Goal: Transaction & Acquisition: Purchase product/service

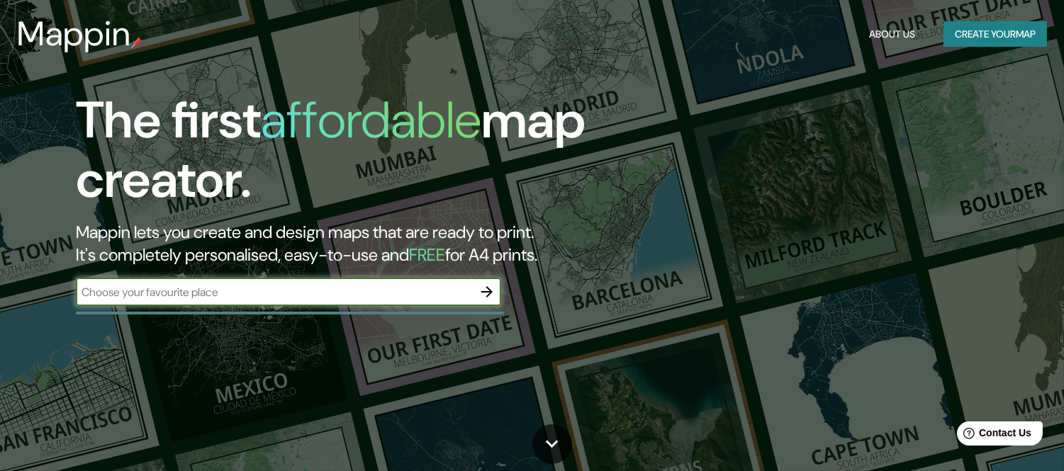
click at [303, 302] on div "​" at bounding box center [288, 292] width 425 height 28
type input "[US_STATE]"
click at [489, 293] on icon "button" at bounding box center [486, 291] width 11 height 11
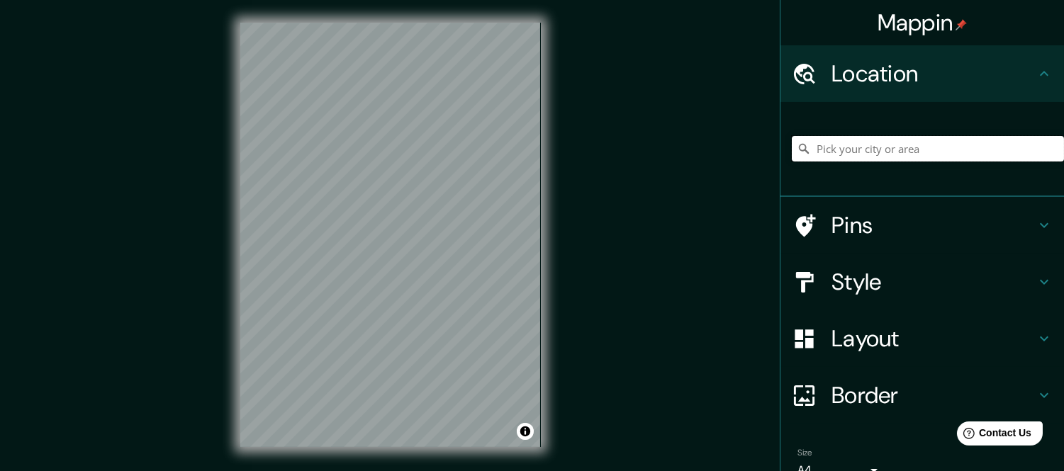
click at [848, 156] on input "Pick your city or area" at bounding box center [928, 149] width 272 height 26
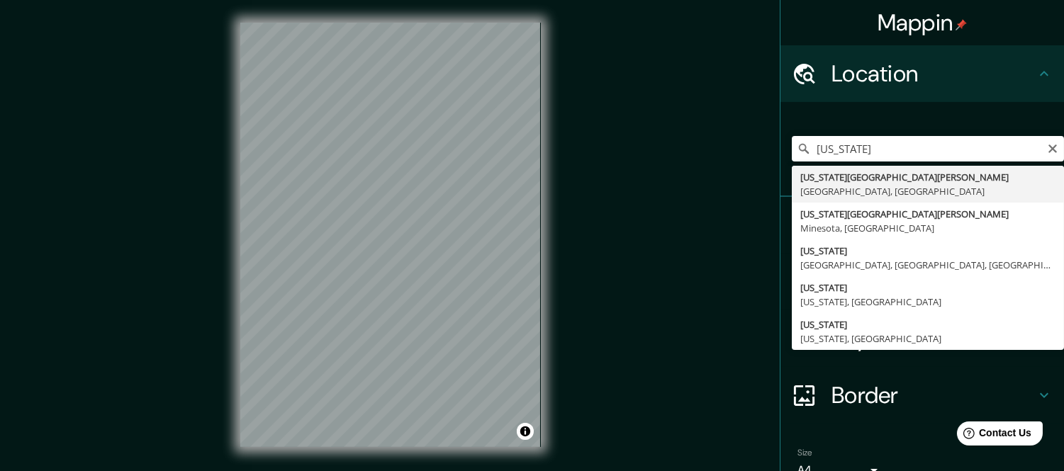
type input "[US_STATE][GEOGRAPHIC_DATA][PERSON_NAME], [GEOGRAPHIC_DATA], [GEOGRAPHIC_DATA]"
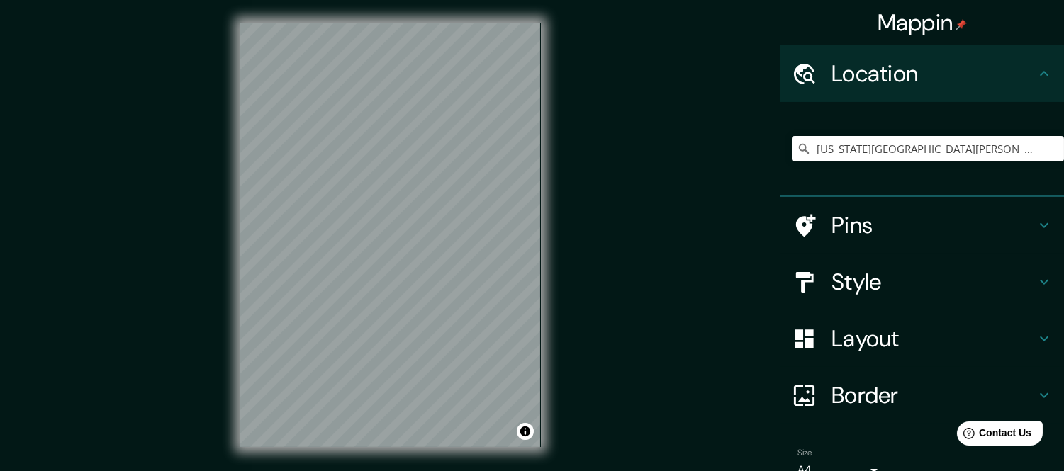
click at [863, 340] on h4 "Layout" at bounding box center [933, 339] width 204 height 28
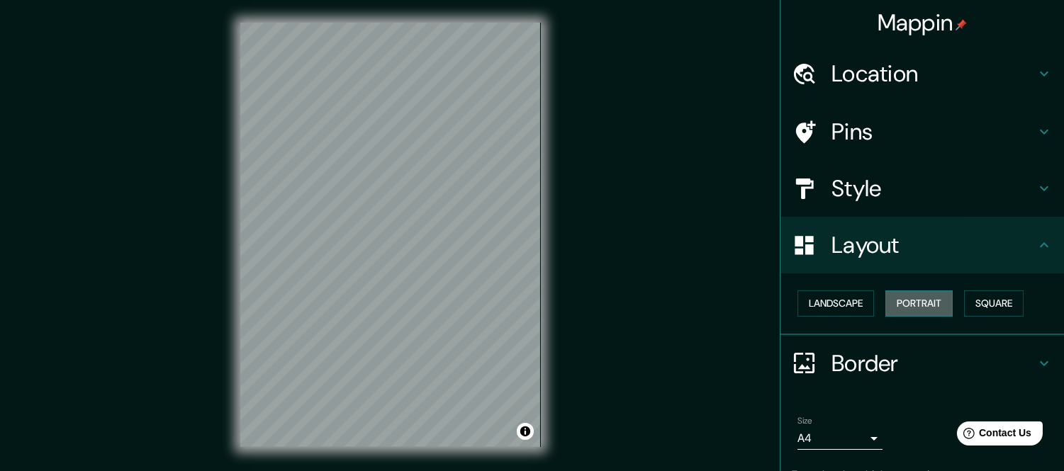
click at [891, 305] on button "Portrait" at bounding box center [918, 304] width 67 height 26
click at [896, 306] on button "Portrait" at bounding box center [918, 304] width 67 height 26
click at [859, 303] on button "Landscape" at bounding box center [835, 304] width 77 height 26
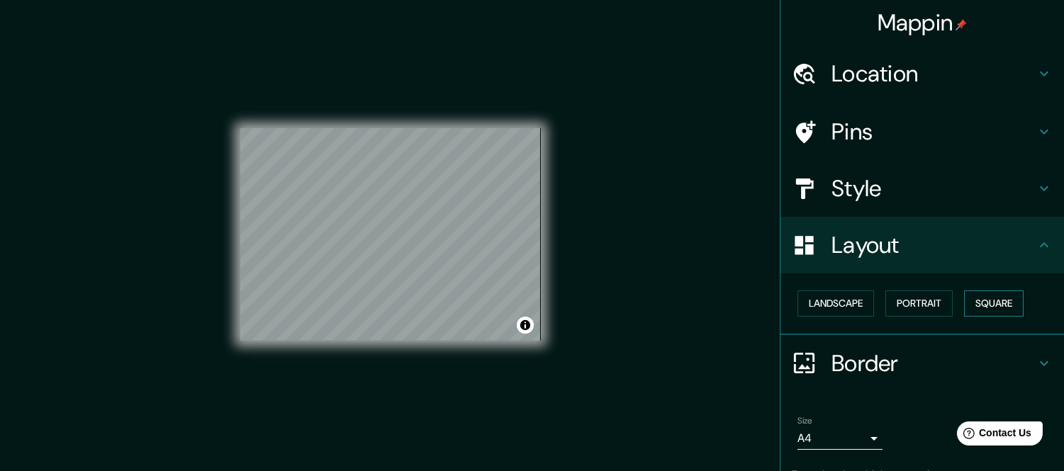
click at [973, 301] on button "Square" at bounding box center [994, 304] width 60 height 26
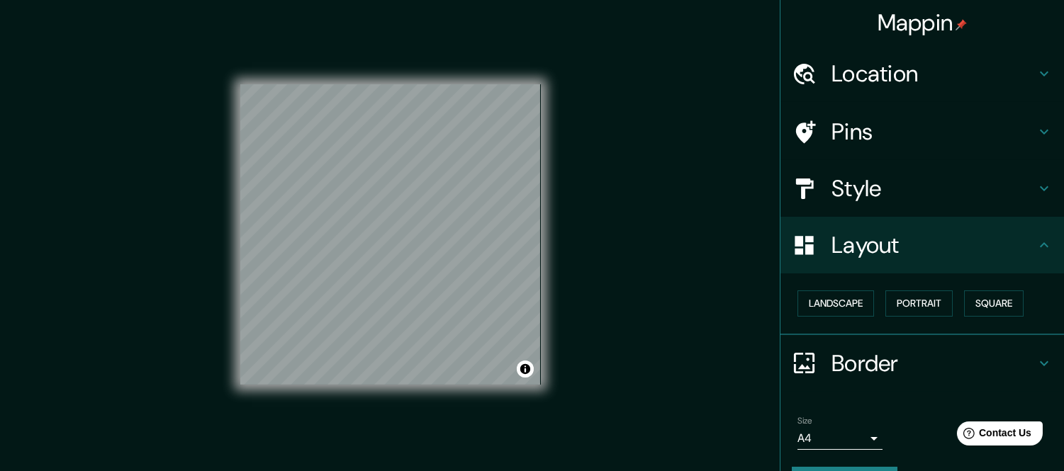
click at [838, 189] on h4 "Style" at bounding box center [933, 188] width 204 height 28
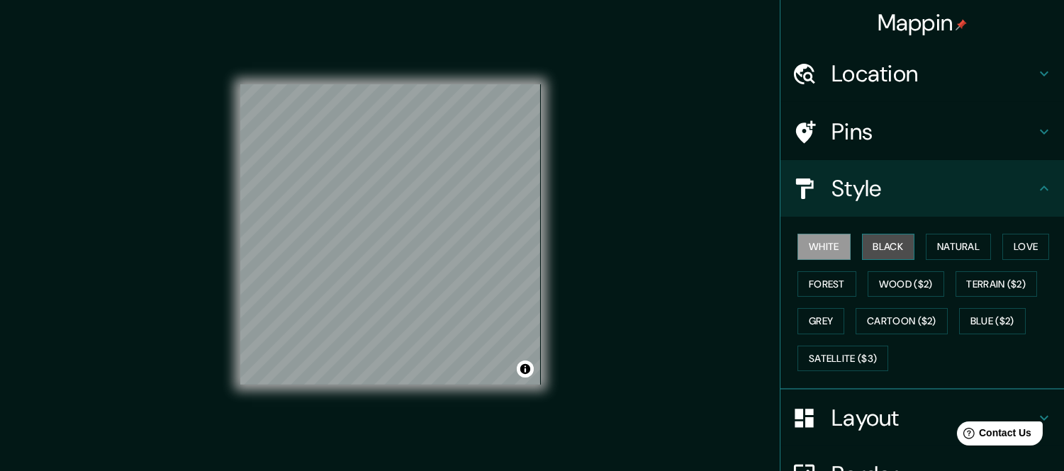
click at [880, 250] on button "Black" at bounding box center [888, 247] width 53 height 26
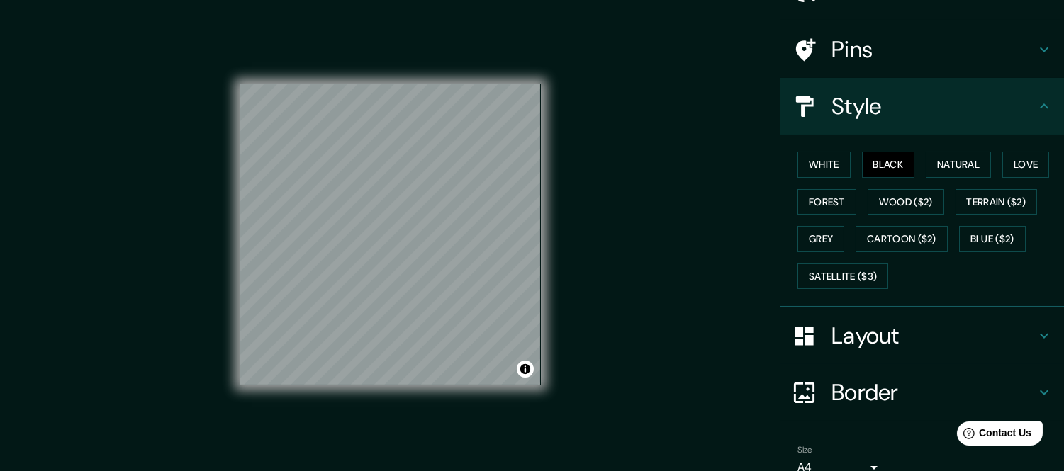
scroll to position [147, 0]
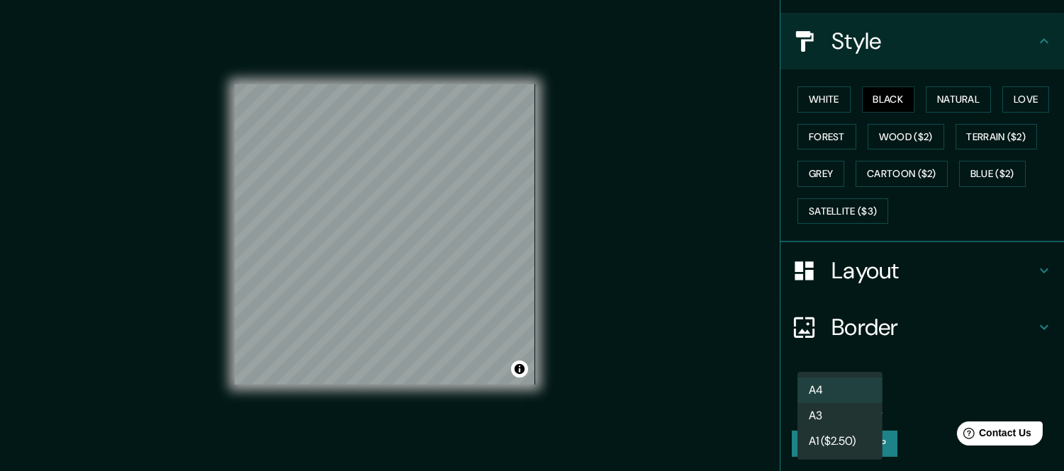
click at [847, 400] on body "Mappin Location [US_STATE][GEOGRAPHIC_DATA][PERSON_NAME], [GEOGRAPHIC_DATA], [G…" at bounding box center [532, 235] width 1064 height 471
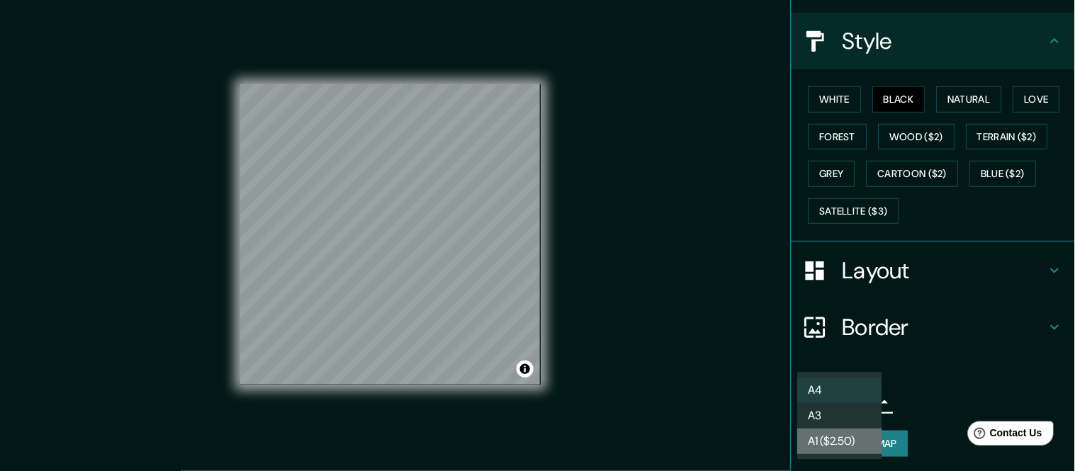
click at [841, 429] on li "A1 ($2.50)" at bounding box center [839, 442] width 85 height 26
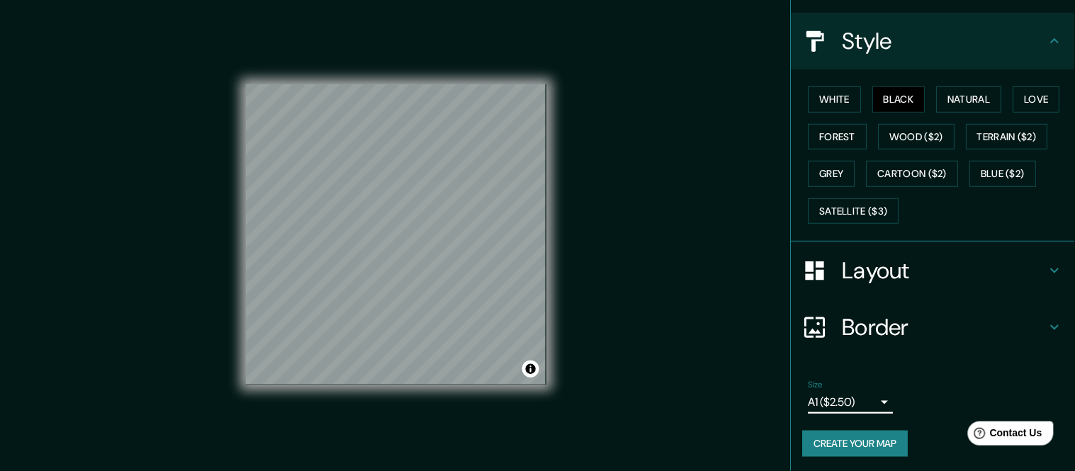
click at [837, 407] on body "Mappin Location [US_STATE][GEOGRAPHIC_DATA][PERSON_NAME], [GEOGRAPHIC_DATA], [G…" at bounding box center [537, 235] width 1075 height 471
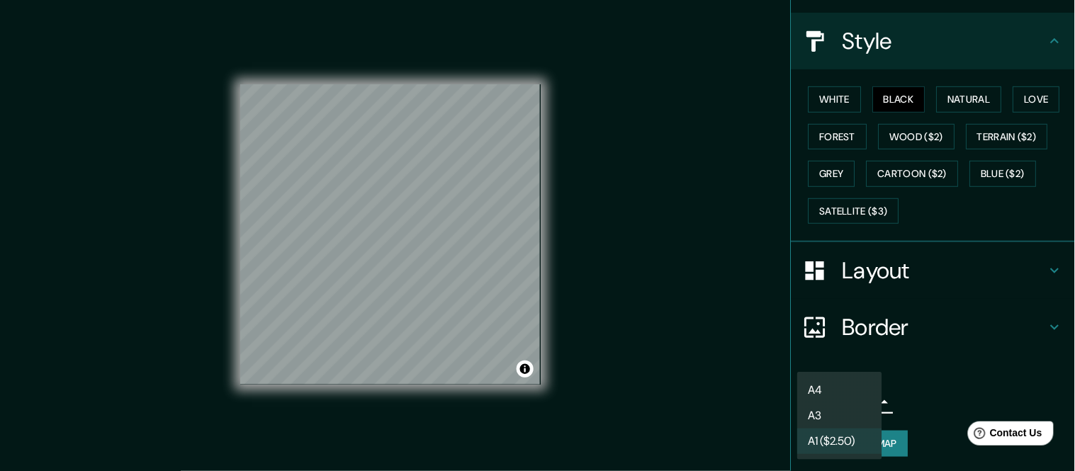
click at [843, 414] on li "A3" at bounding box center [839, 416] width 85 height 26
type input "a4"
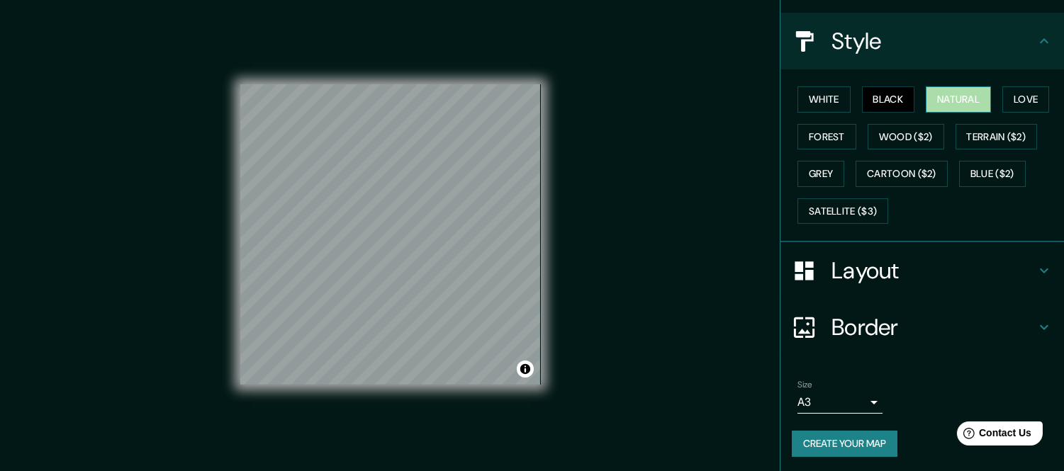
click at [943, 94] on button "Natural" at bounding box center [958, 99] width 65 height 26
click at [1008, 96] on button "Love" at bounding box center [1025, 99] width 47 height 26
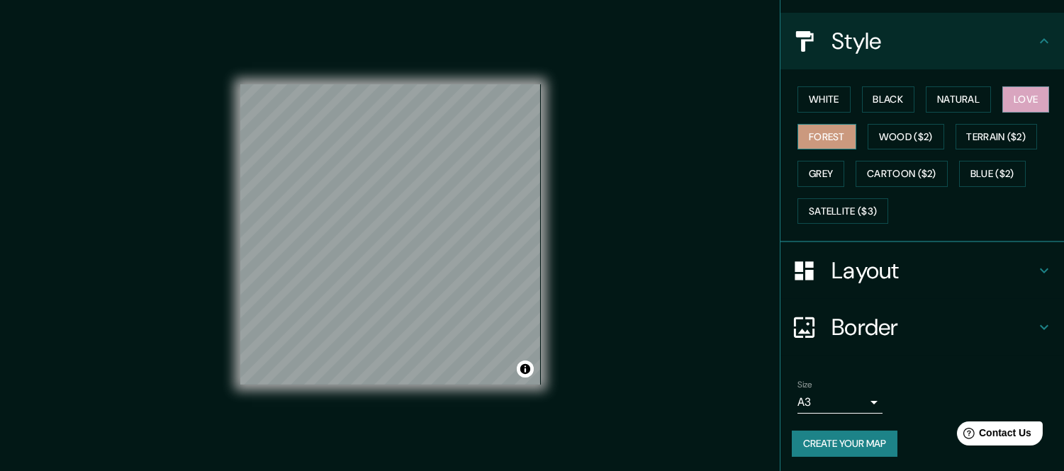
click at [831, 132] on button "Forest" at bounding box center [826, 137] width 59 height 26
click at [889, 136] on button "Wood ($2)" at bounding box center [905, 137] width 77 height 26
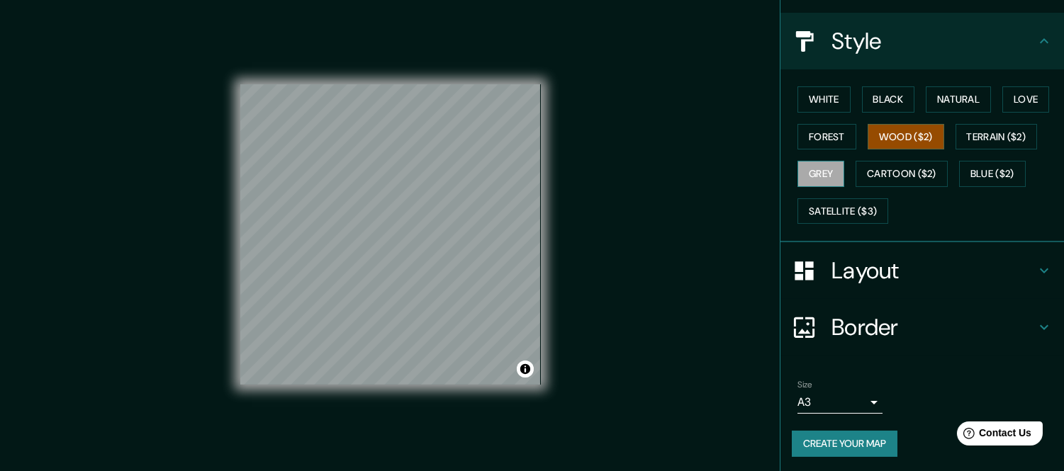
click at [797, 169] on button "Grey" at bounding box center [820, 174] width 47 height 26
click at [884, 95] on button "Black" at bounding box center [888, 99] width 53 height 26
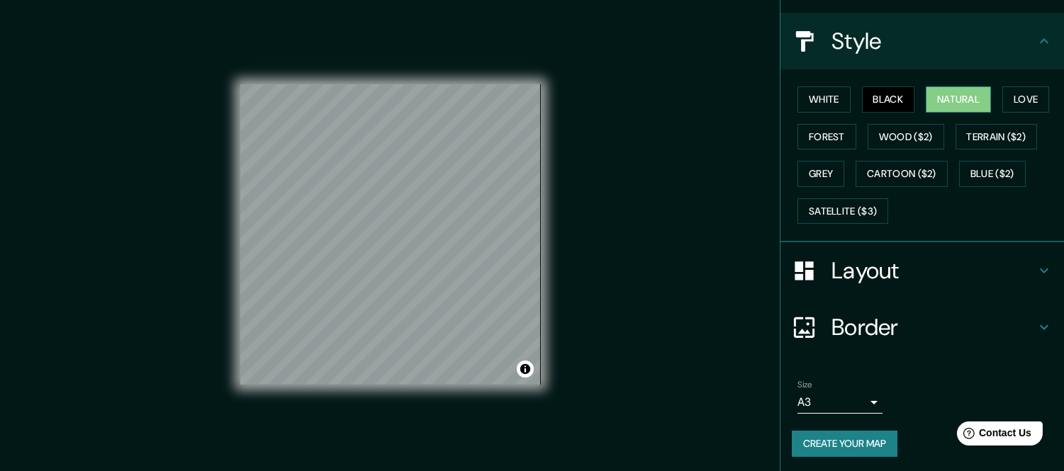
click at [975, 89] on button "Natural" at bounding box center [958, 99] width 65 height 26
click at [833, 434] on button "Create your map" at bounding box center [845, 444] width 106 height 26
